Goal: Check status: Check status

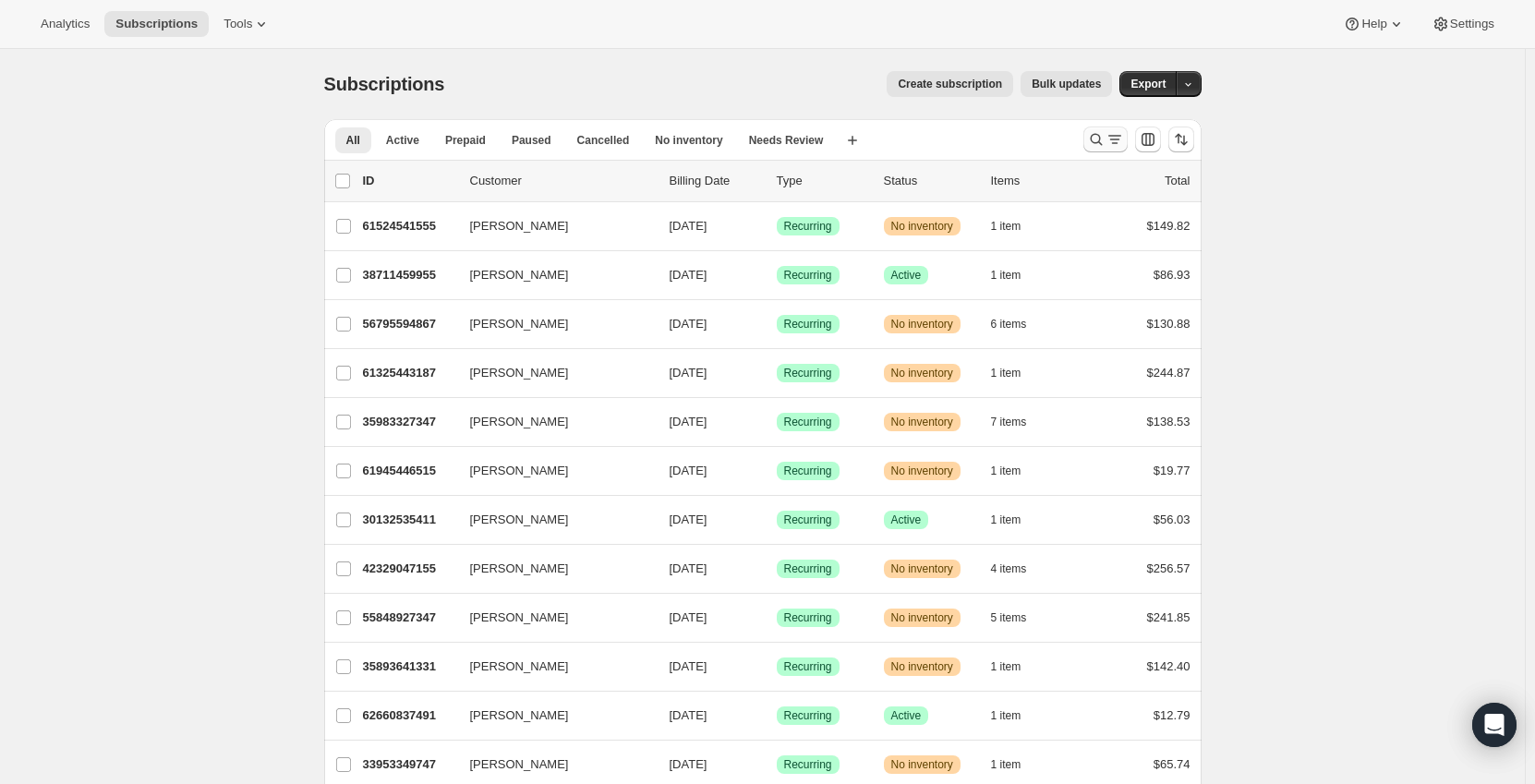
click at [1105, 139] on icon "Search and filter results" at bounding box center [1097, 140] width 19 height 19
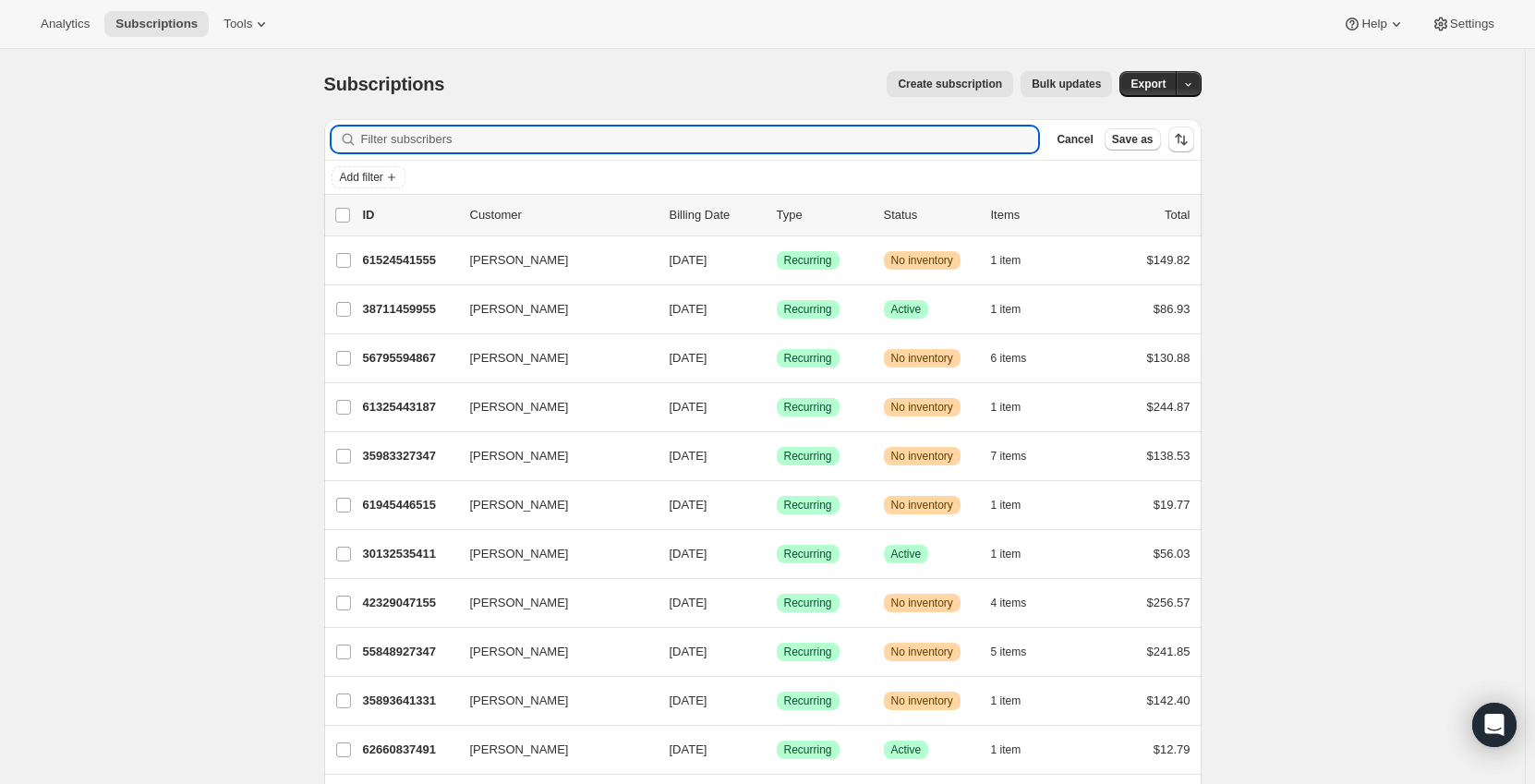
paste input "[EMAIL_ADDRESS][DOMAIN_NAME]"
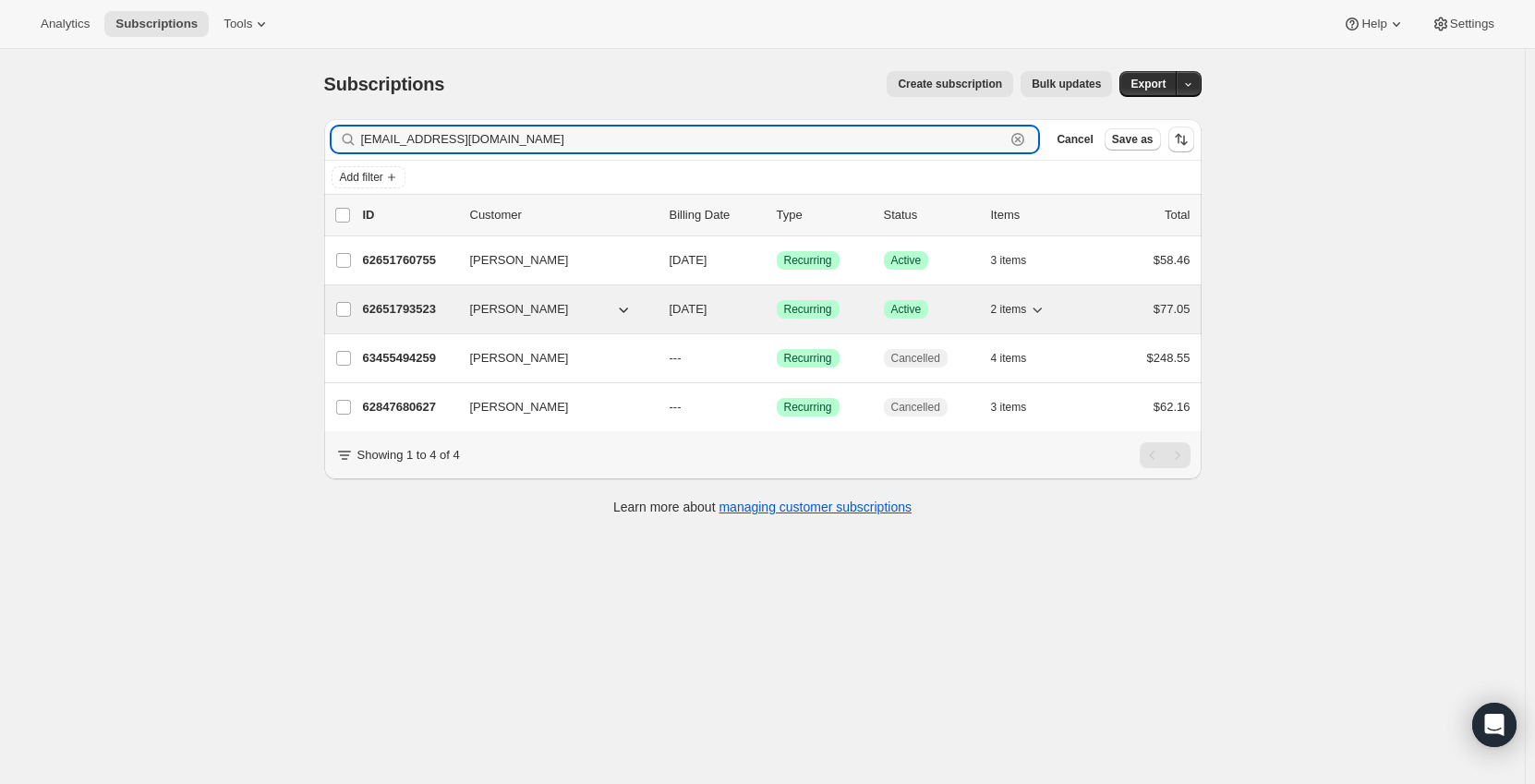
type input "[EMAIL_ADDRESS][DOMAIN_NAME]"
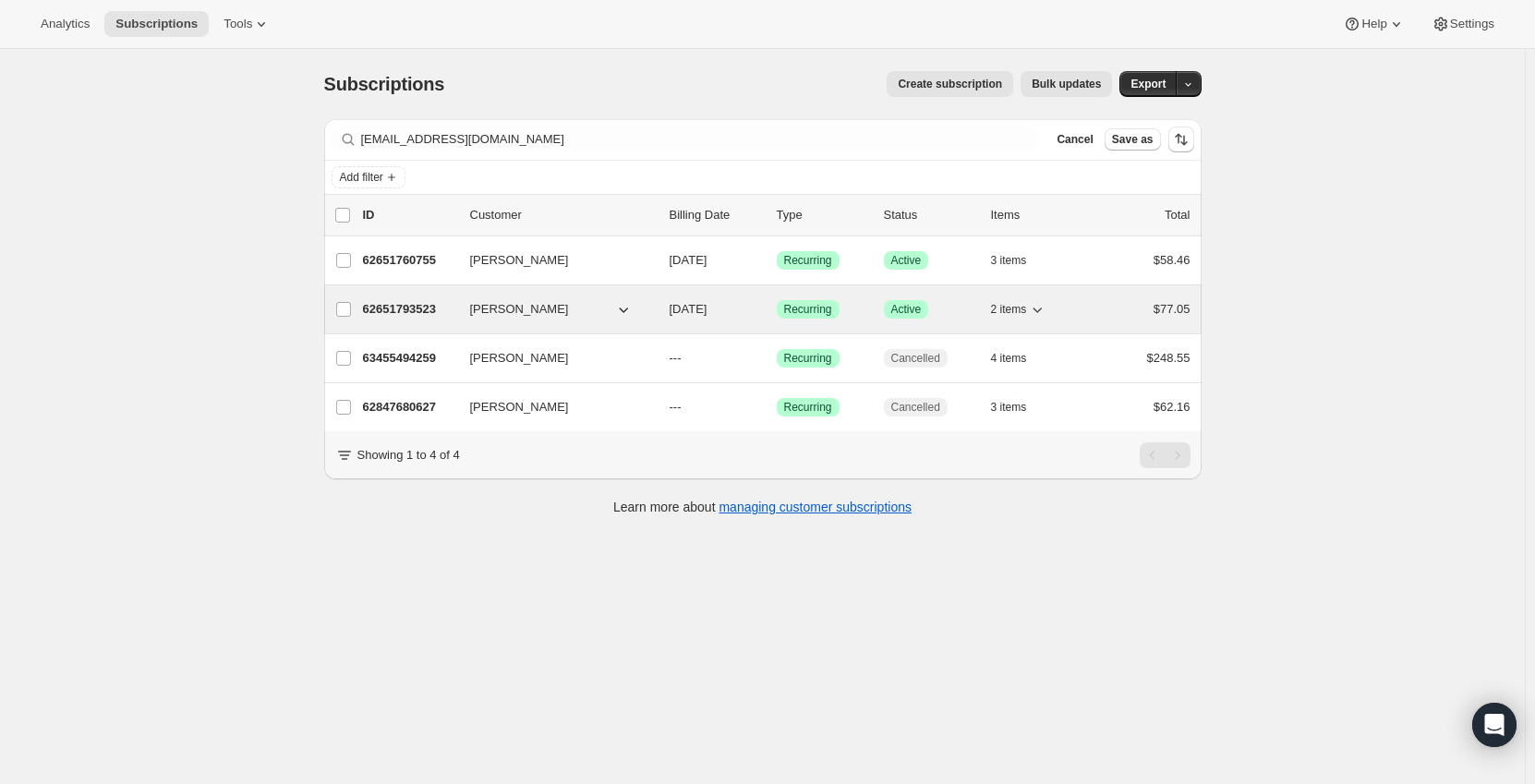
click at [523, 310] on span "[PERSON_NAME]" at bounding box center [520, 310] width 99 height 19
click at [832, 311] on span "Recurring" at bounding box center [808, 310] width 48 height 15
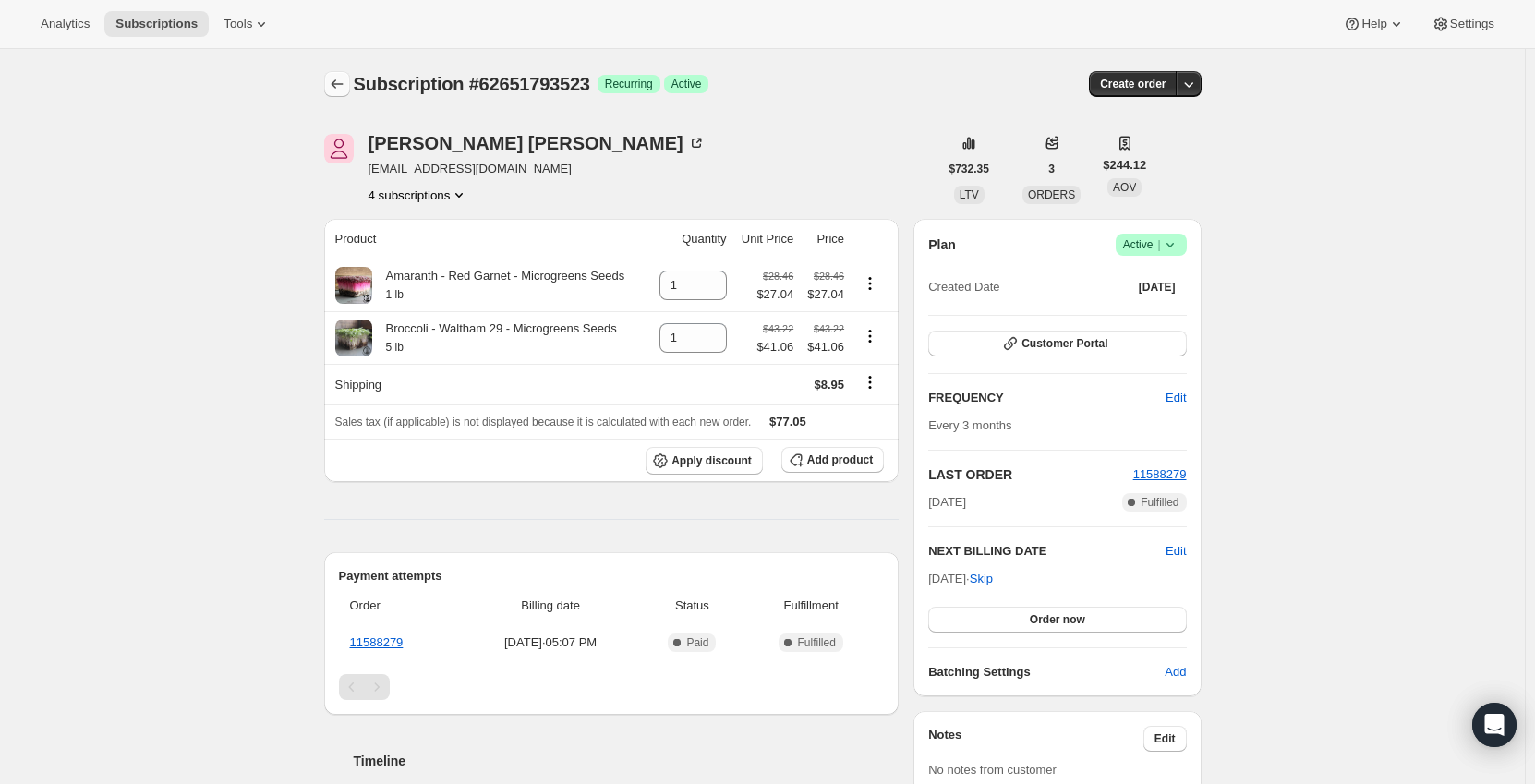
click at [338, 84] on icon "Subscriptions" at bounding box center [337, 84] width 19 height 19
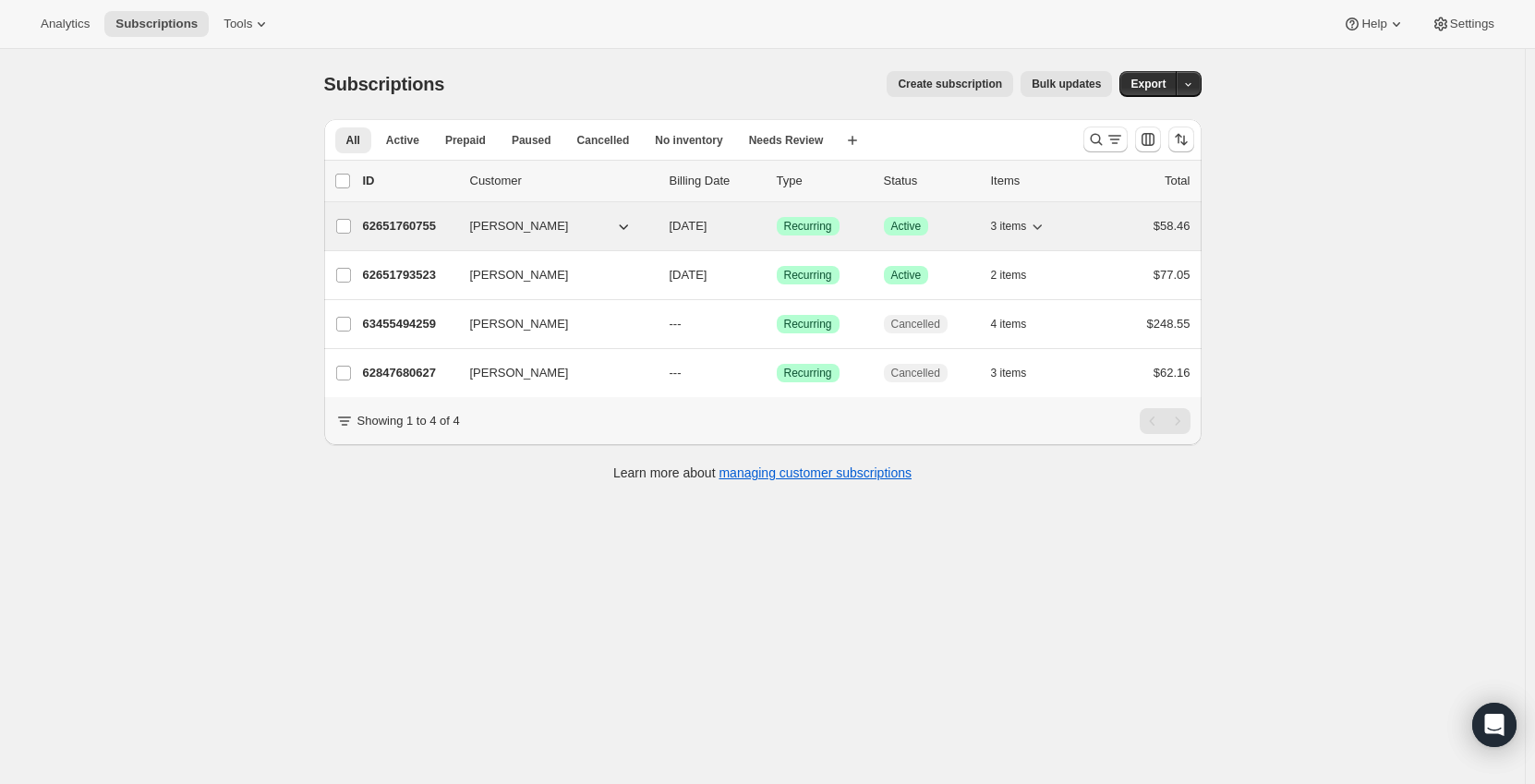
click at [512, 226] on span "[PERSON_NAME]" at bounding box center [520, 227] width 99 height 19
click at [607, 210] on div "[PERSON_NAME] 62651760755 [PERSON_NAME] [DATE] Success Recurring Success Active…" at bounding box center [762, 226] width 878 height 48
click at [708, 220] on span "[DATE]" at bounding box center [689, 226] width 38 height 14
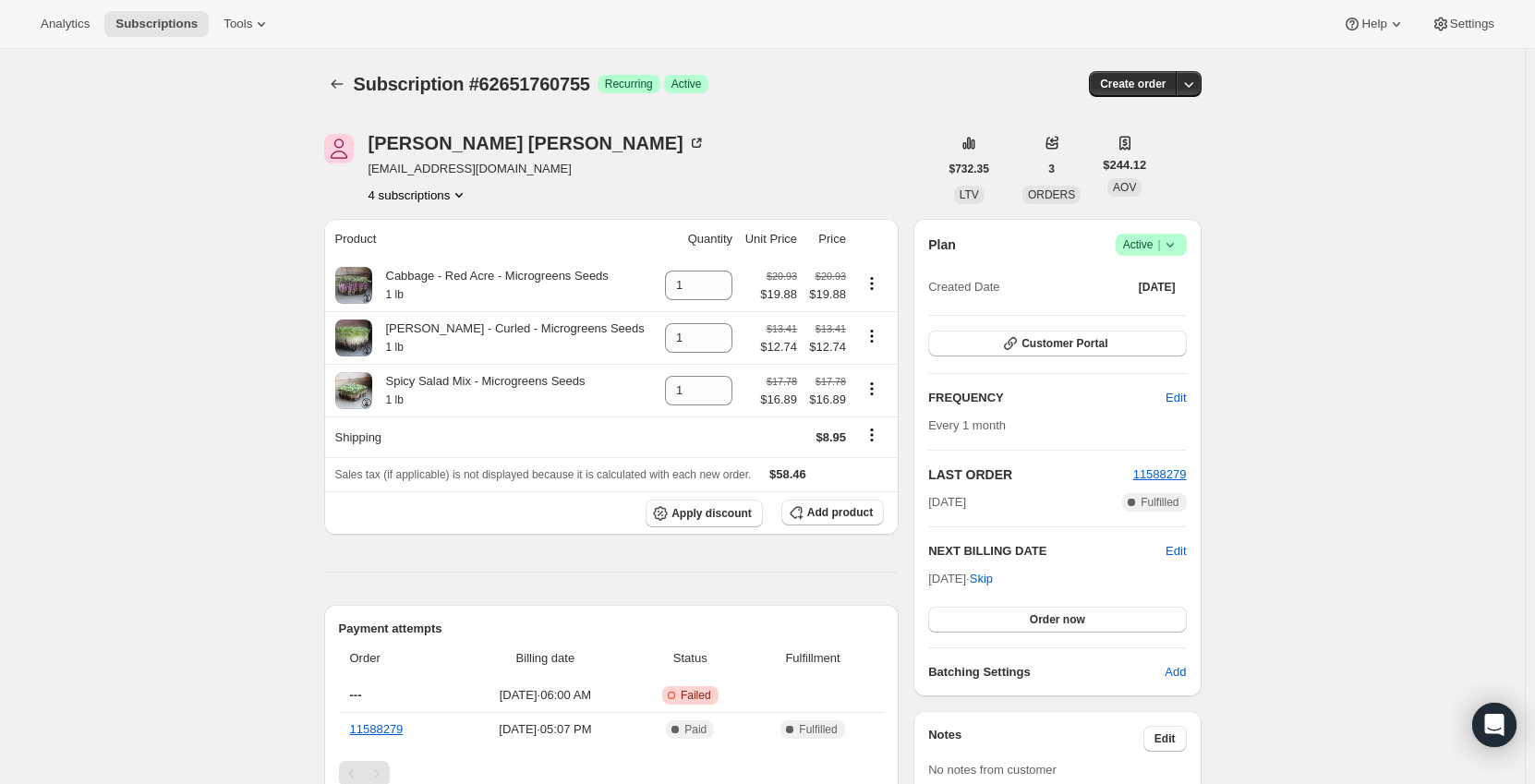
click at [359, 87] on span "Subscription #62651760755" at bounding box center [471, 84] width 236 height 21
click at [343, 87] on icon "Subscriptions" at bounding box center [337, 84] width 19 height 19
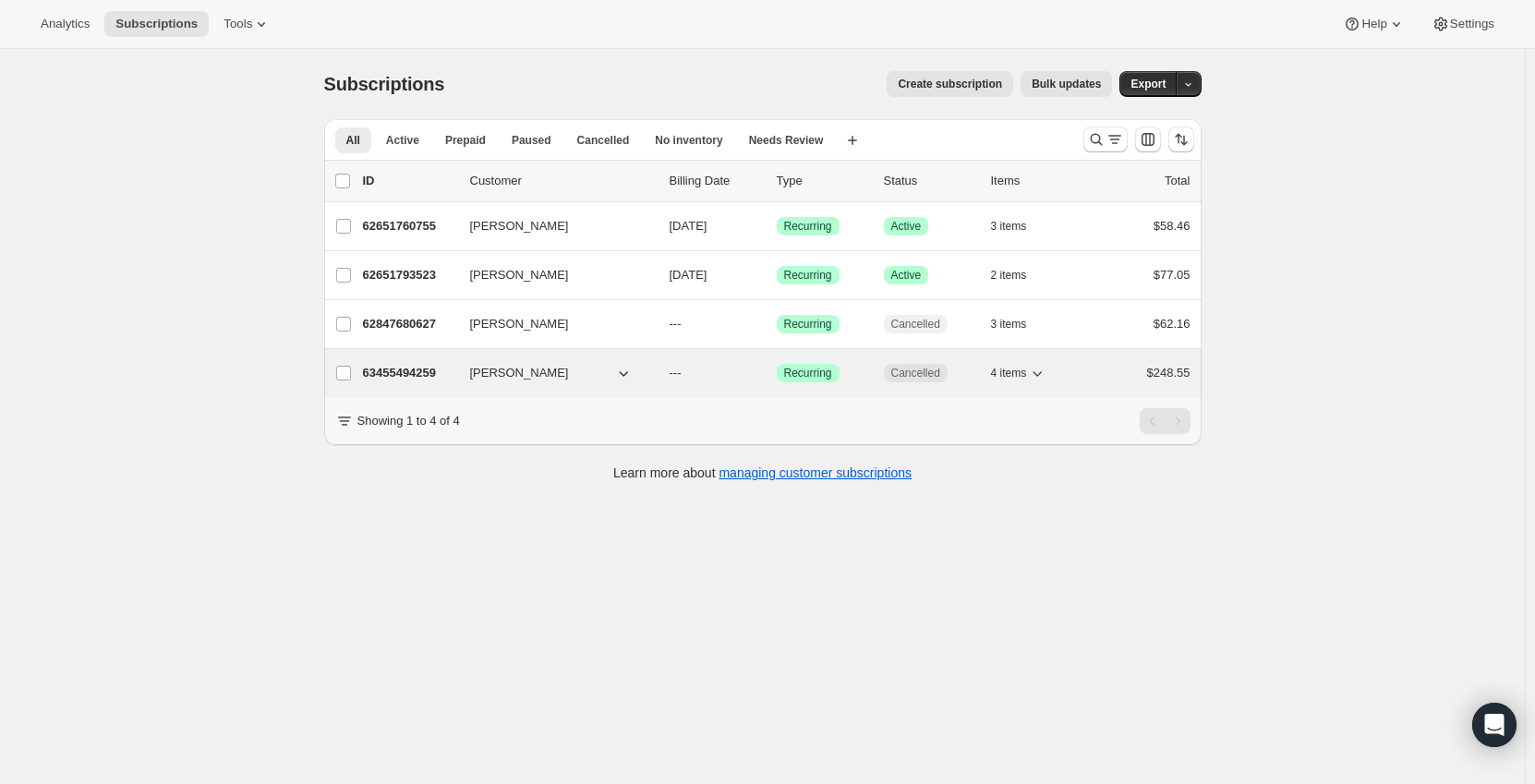
click at [736, 371] on p "---" at bounding box center [716, 373] width 93 height 19
